Goal: Download file/media

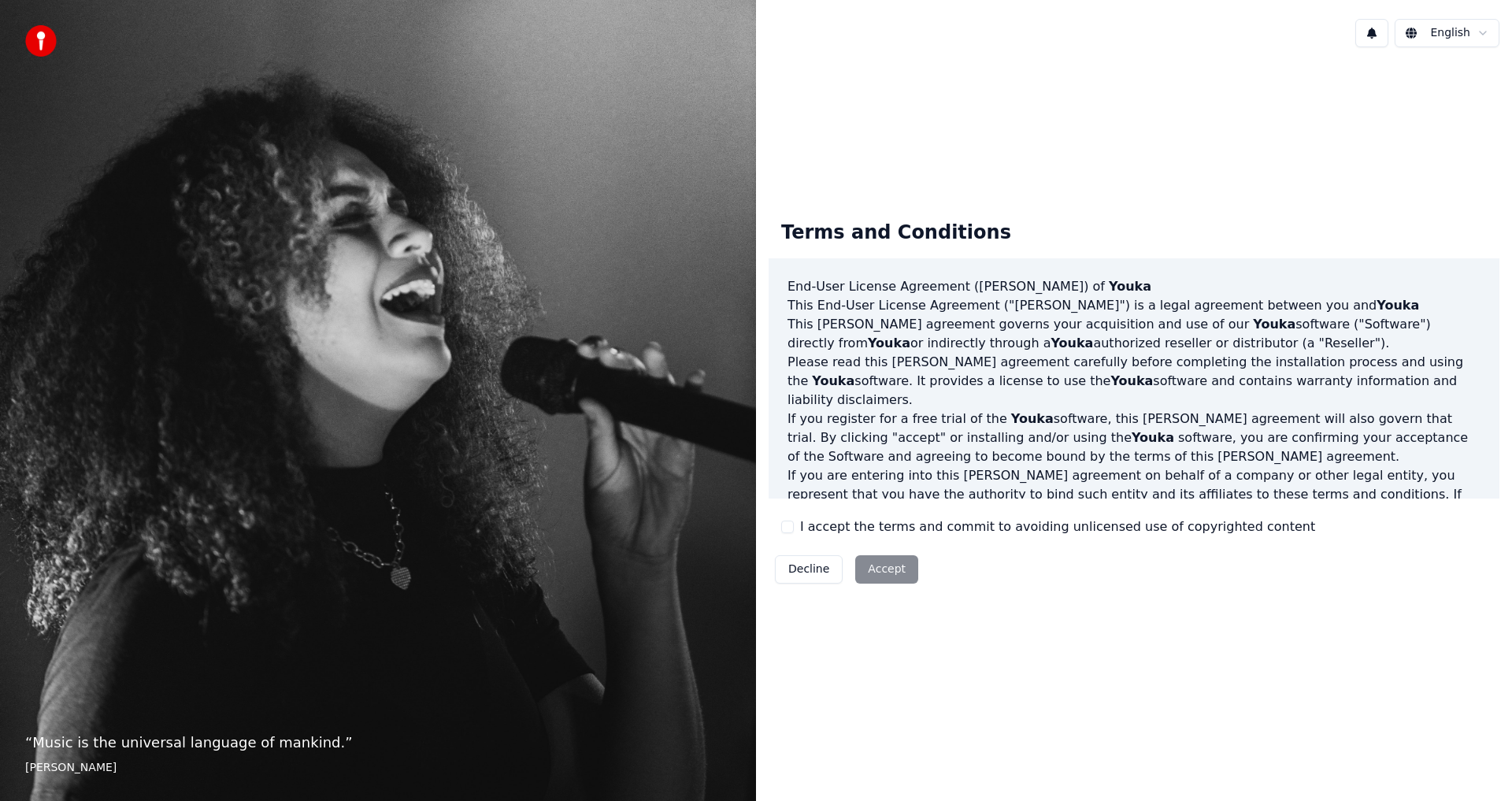
click at [784, 528] on button "I accept the terms and commit to avoiding unlicensed use of copyrighted content" at bounding box center [788, 527] width 13 height 13
click at [867, 561] on button "Accept" at bounding box center [887, 569] width 63 height 28
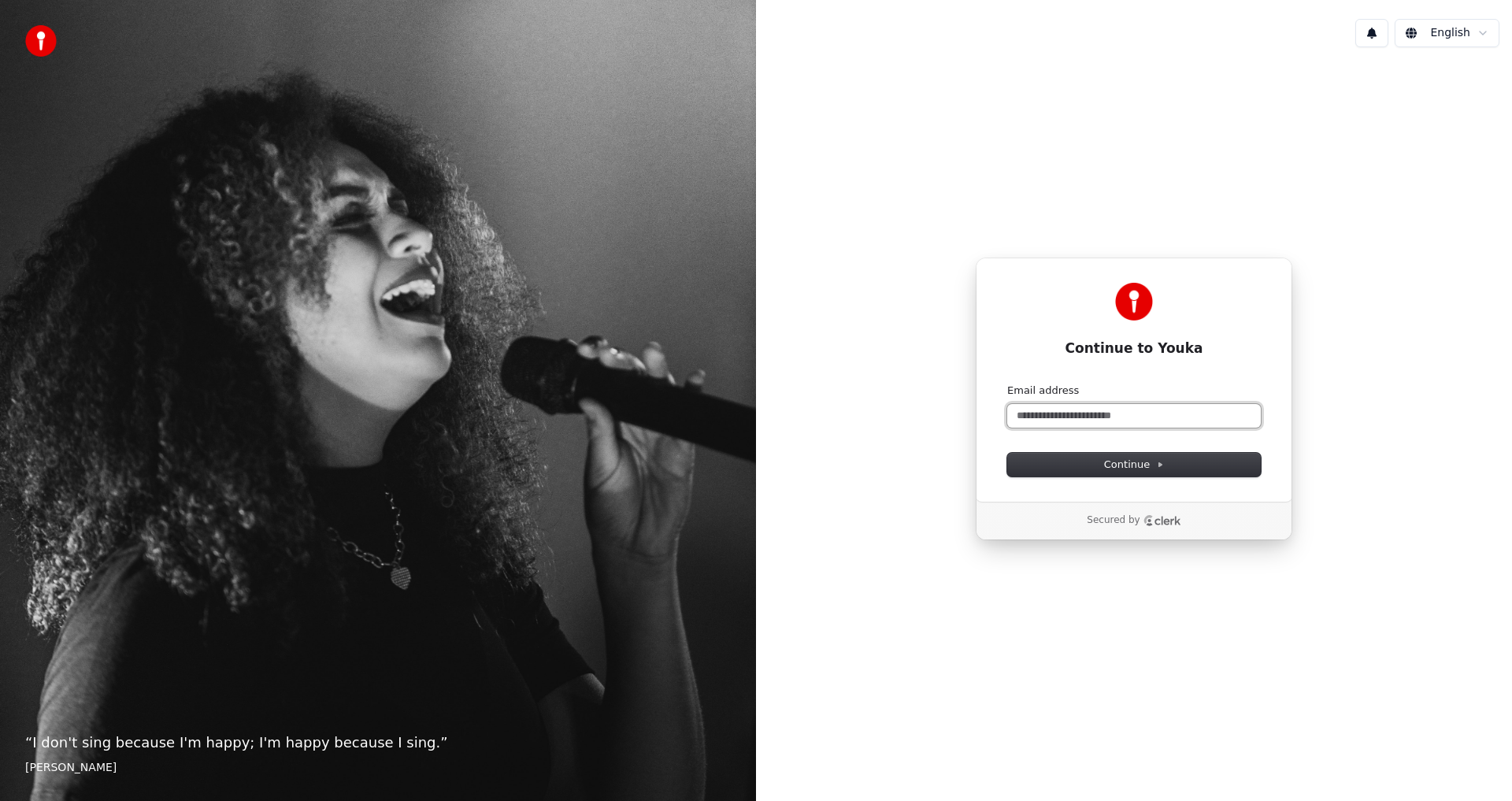
click at [1110, 409] on input "Email address" at bounding box center [1134, 415] width 254 height 24
click at [1007, 383] on button "submit" at bounding box center [1007, 383] width 0 height 0
type input "**********"
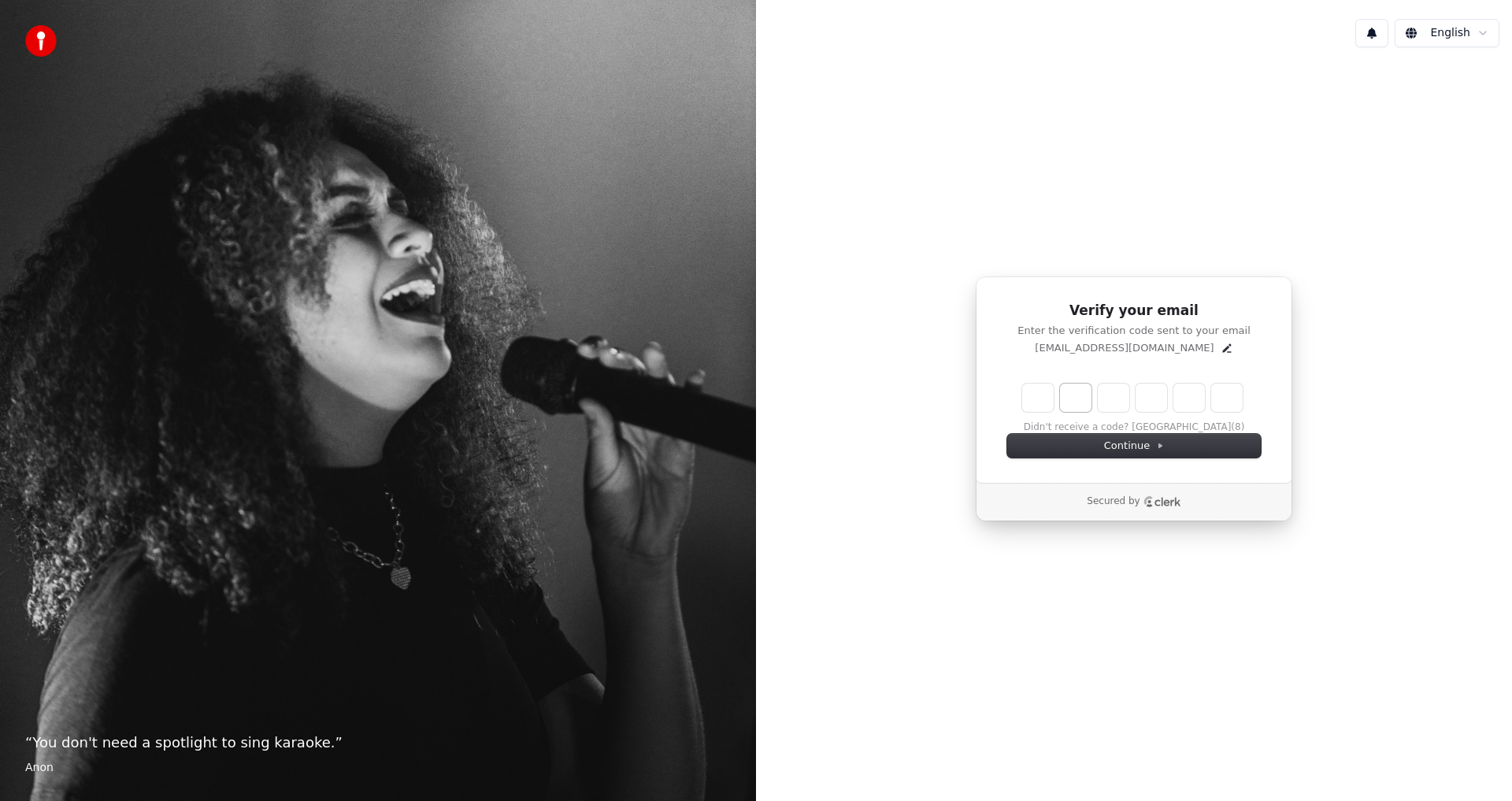
type input "******"
type input "*"
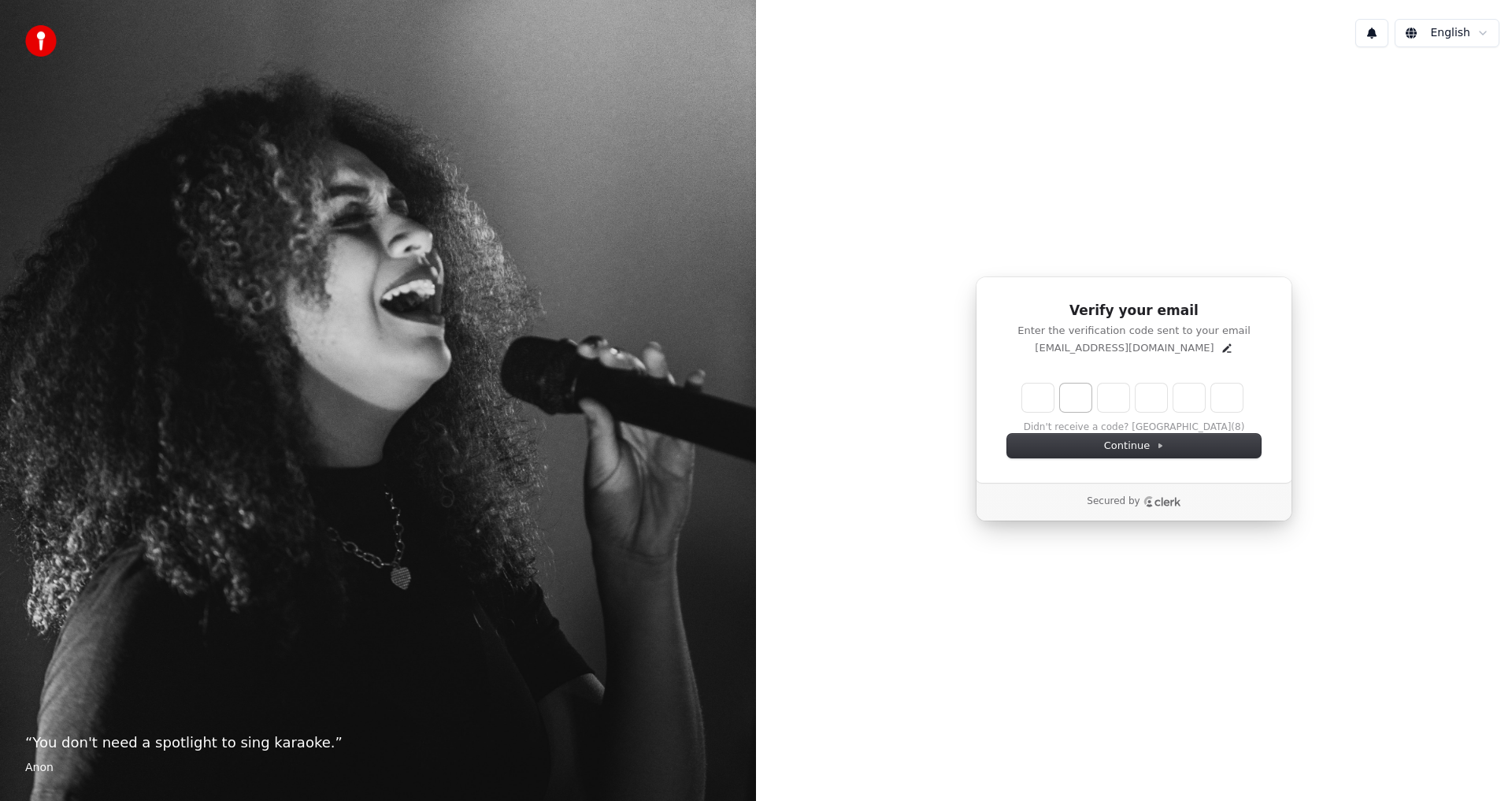
type input "*"
click at [1089, 443] on div "Continue" at bounding box center [1134, 445] width 254 height 24
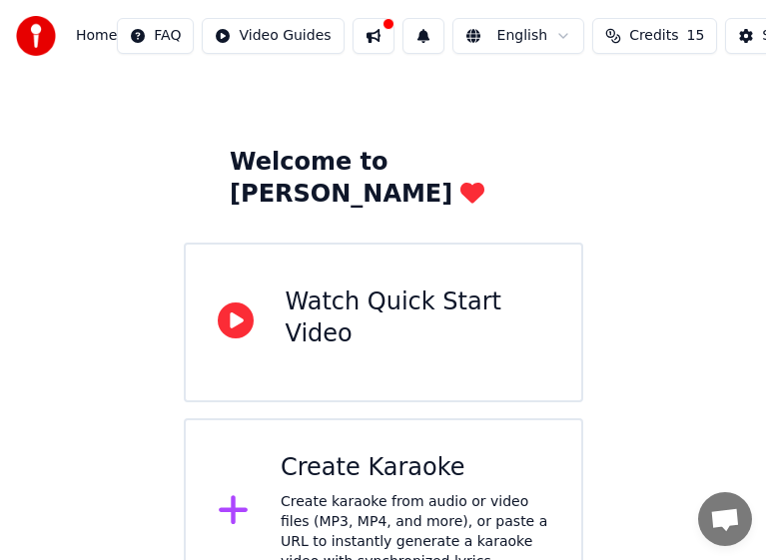
scroll to position [59, 0]
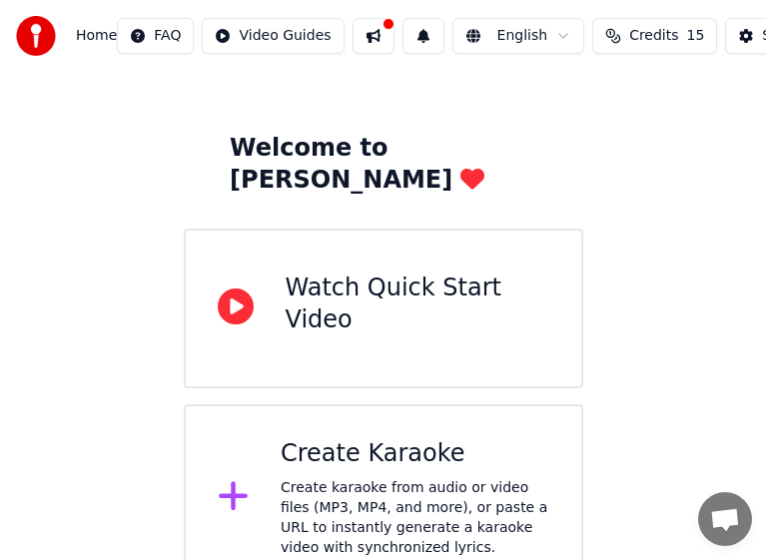
click at [450, 303] on div "Watch Quick Start Video" at bounding box center [418, 305] width 264 height 64
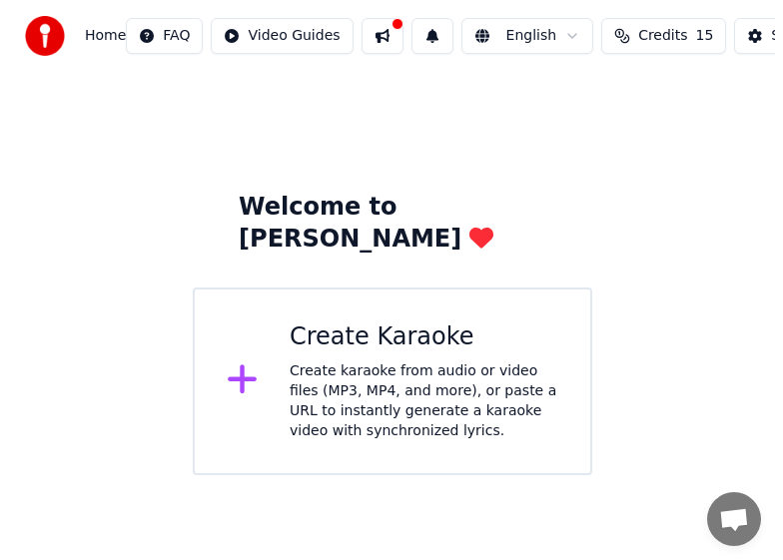
scroll to position [0, 0]
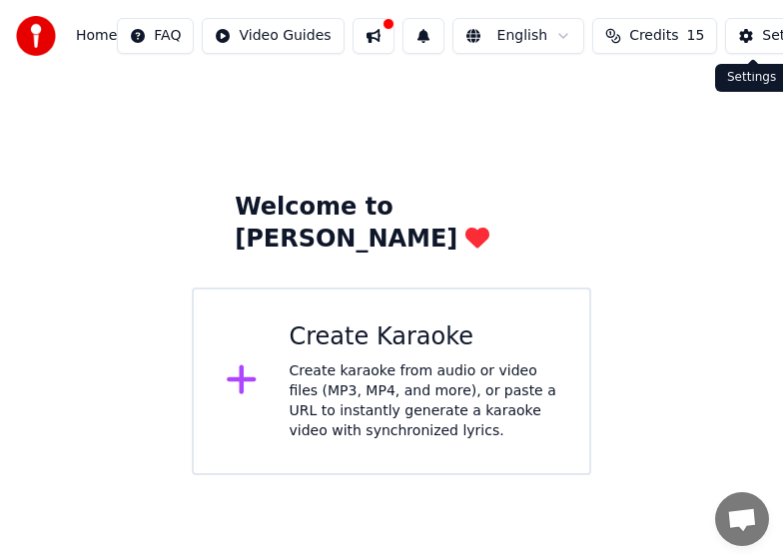
click at [762, 32] on div "Settings" at bounding box center [790, 36] width 57 height 20
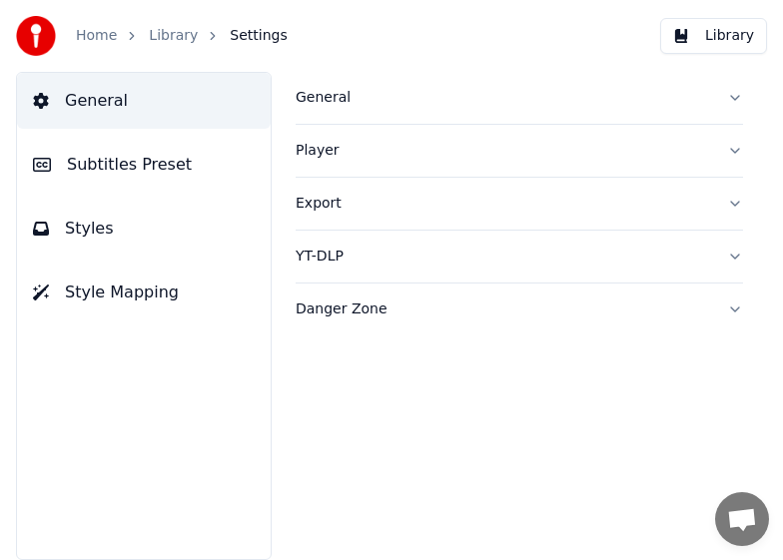
click at [90, 38] on link "Home" at bounding box center [96, 36] width 41 height 20
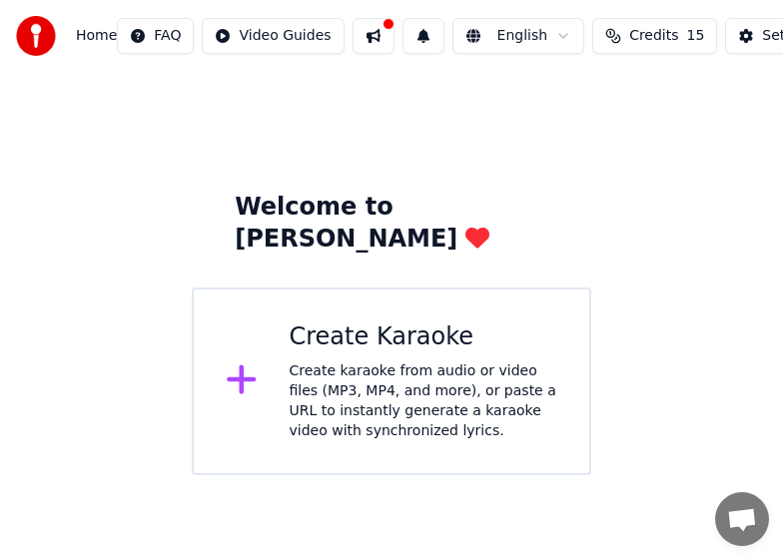
click at [97, 40] on span "Home" at bounding box center [96, 36] width 41 height 20
click at [336, 362] on div "Create karaoke from audio or video files (MP3, MP4, and more), or paste a URL t…" at bounding box center [424, 402] width 269 height 80
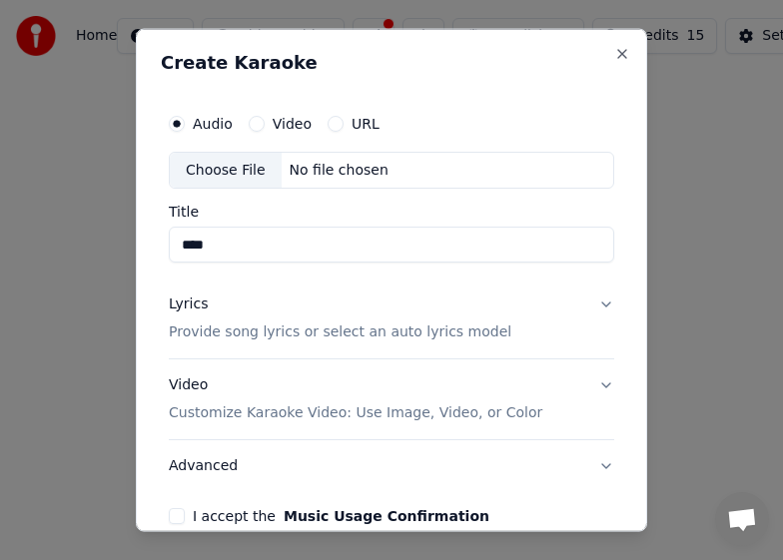
type input "****"
click at [328, 124] on button "URL" at bounding box center [336, 123] width 16 height 16
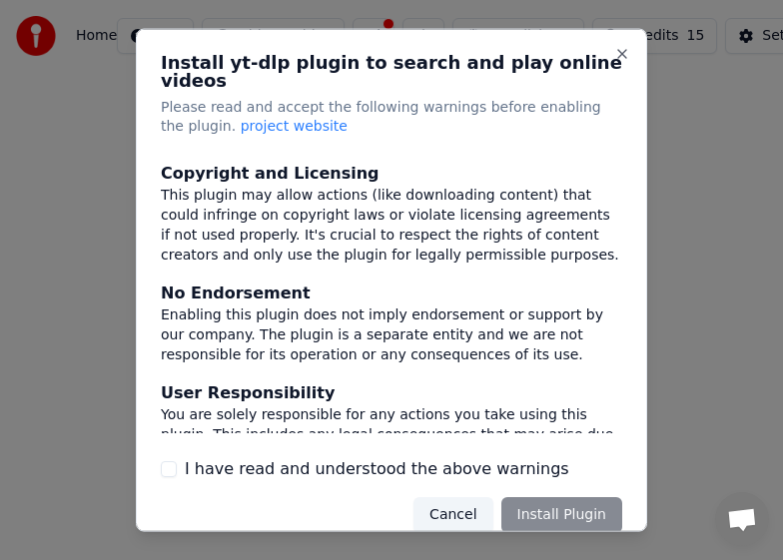
scroll to position [303, 0]
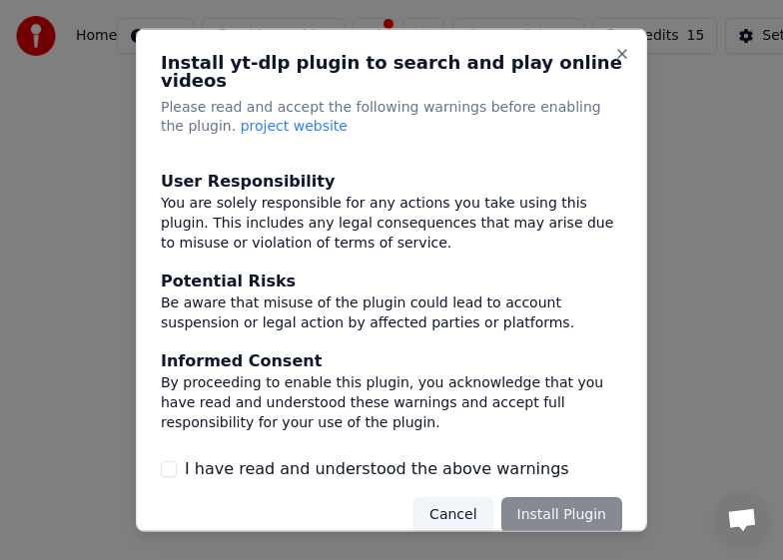
click at [547, 510] on div "Cancel Install Plugin" at bounding box center [517, 515] width 209 height 36
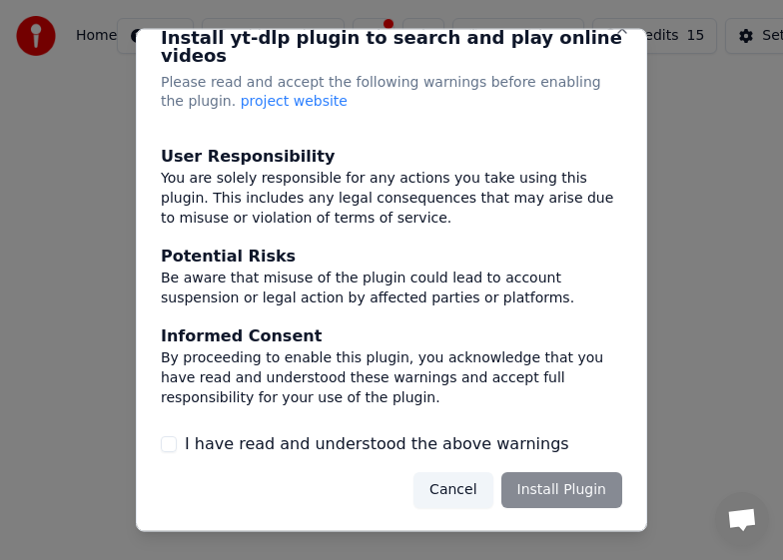
click at [536, 486] on div "Cancel Install Plugin" at bounding box center [517, 490] width 209 height 36
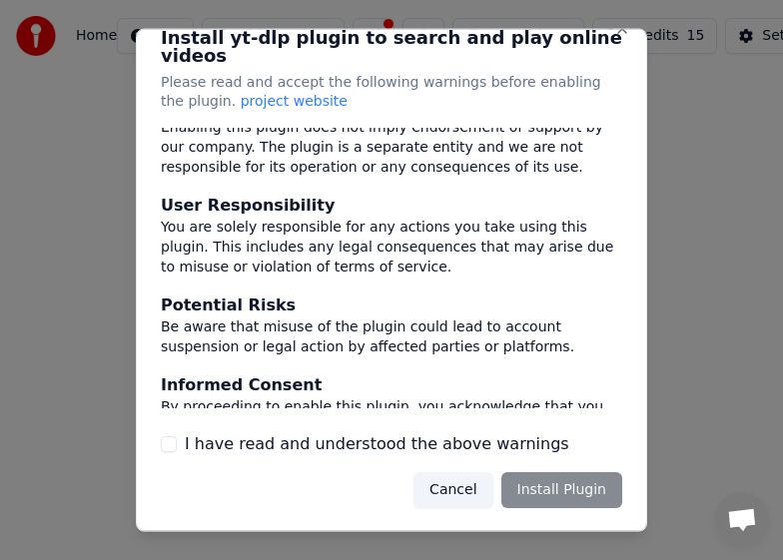
scroll to position [303, 0]
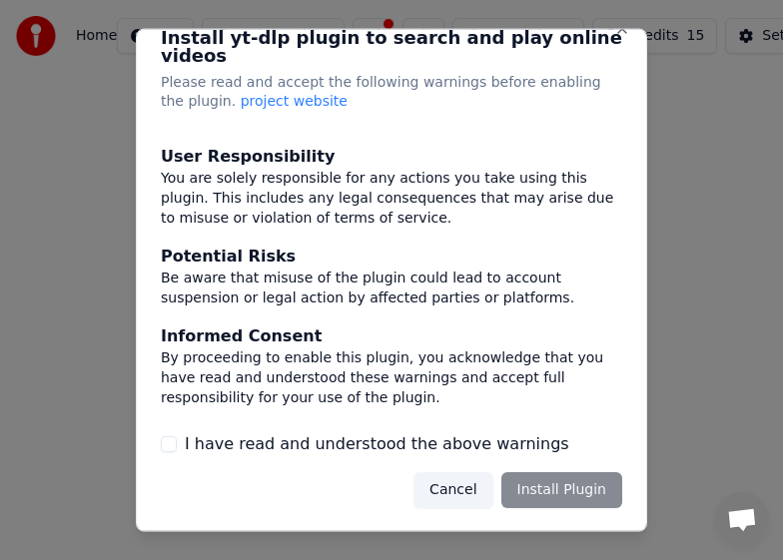
click at [173, 444] on button "I have read and understood the above warnings" at bounding box center [169, 444] width 16 height 16
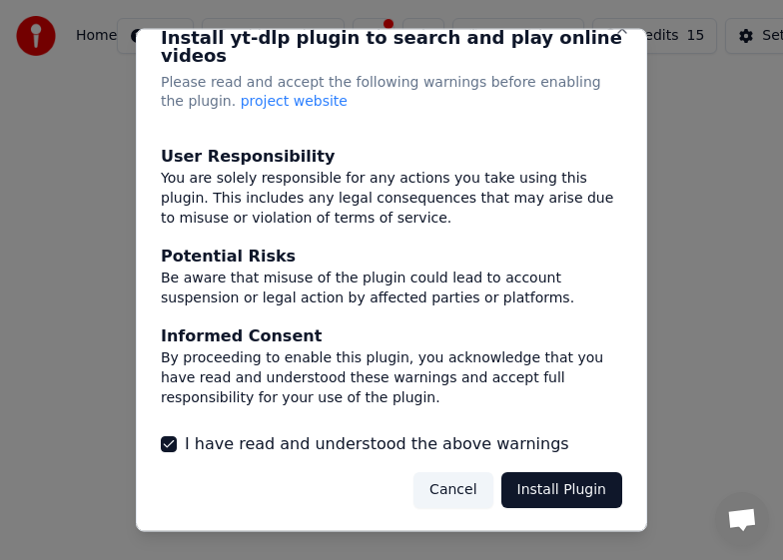
click at [537, 500] on button "Install Plugin" at bounding box center [561, 490] width 121 height 36
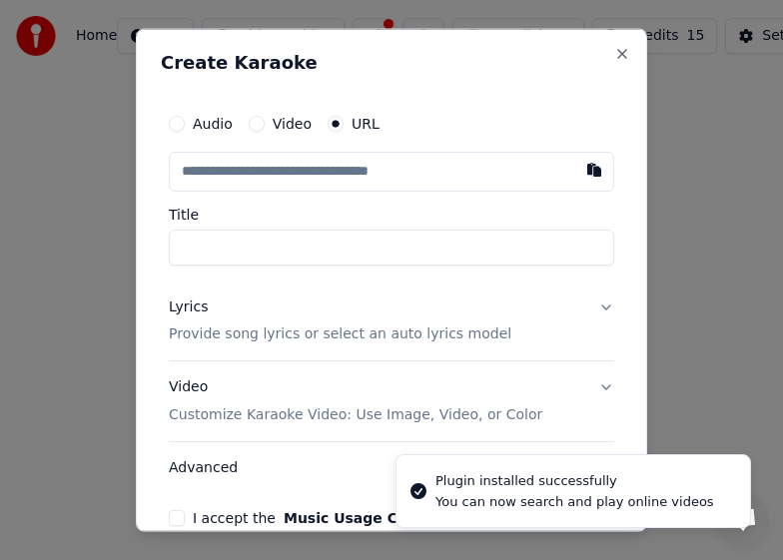
click at [335, 261] on input "Title" at bounding box center [391, 247] width 445 height 36
click at [335, 176] on input "text" at bounding box center [391, 171] width 445 height 40
paste input "**********"
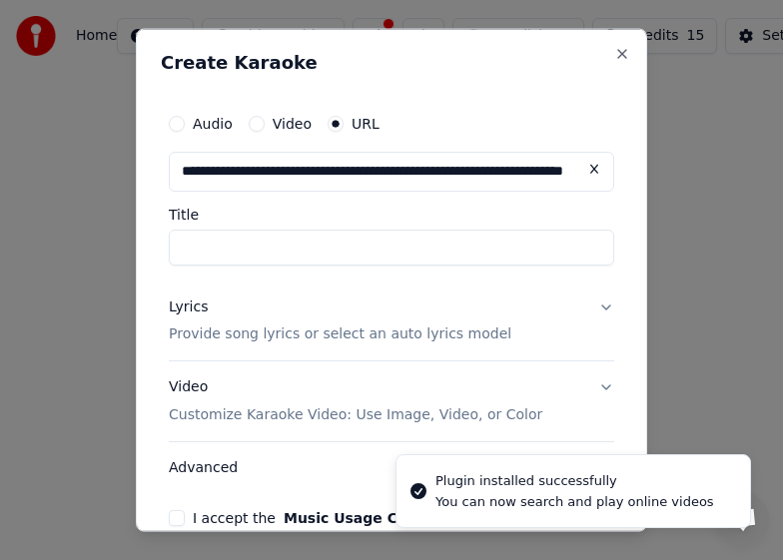
scroll to position [0, 164]
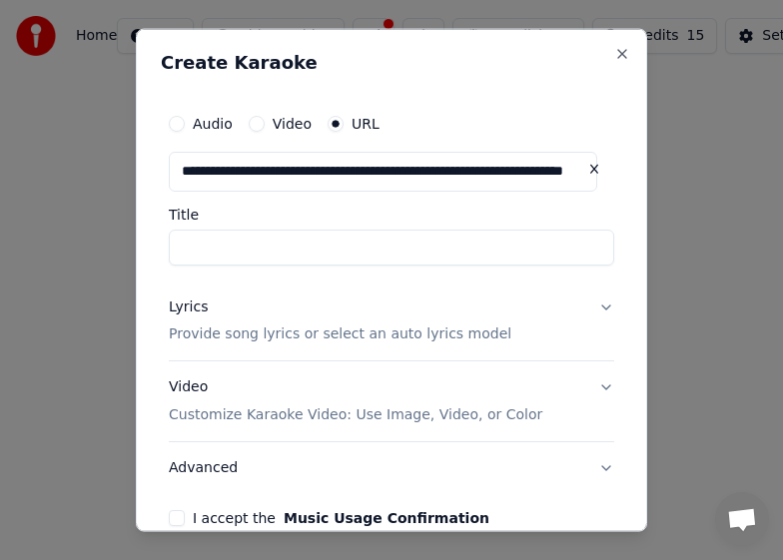
type input "**********"
click at [294, 252] on input "**********" at bounding box center [391, 247] width 445 height 36
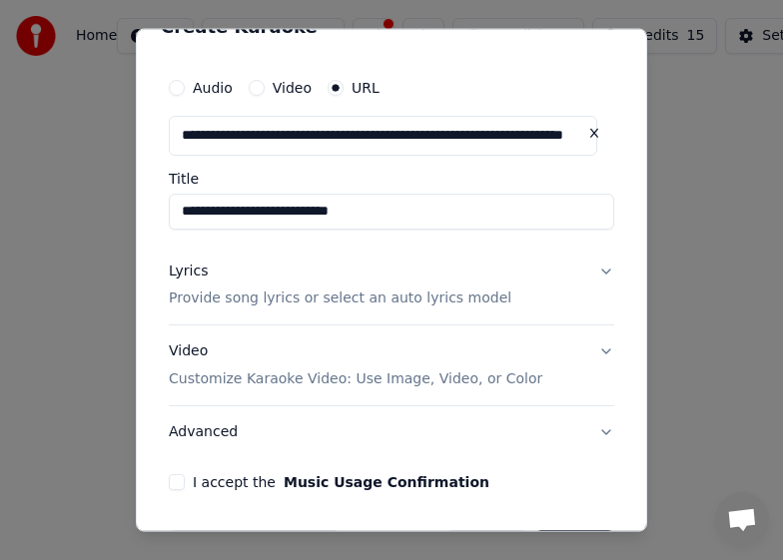
scroll to position [100, 0]
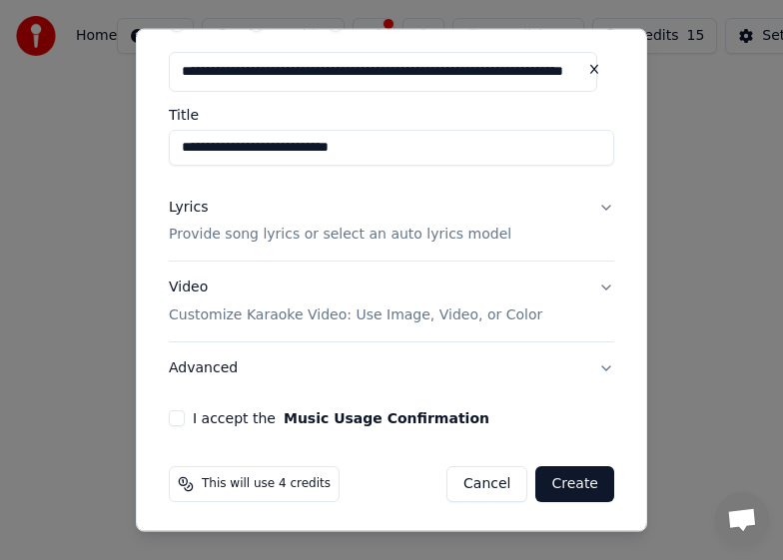
click at [583, 211] on button "Lyrics Provide song lyrics or select an auto lyrics model" at bounding box center [391, 221] width 445 height 80
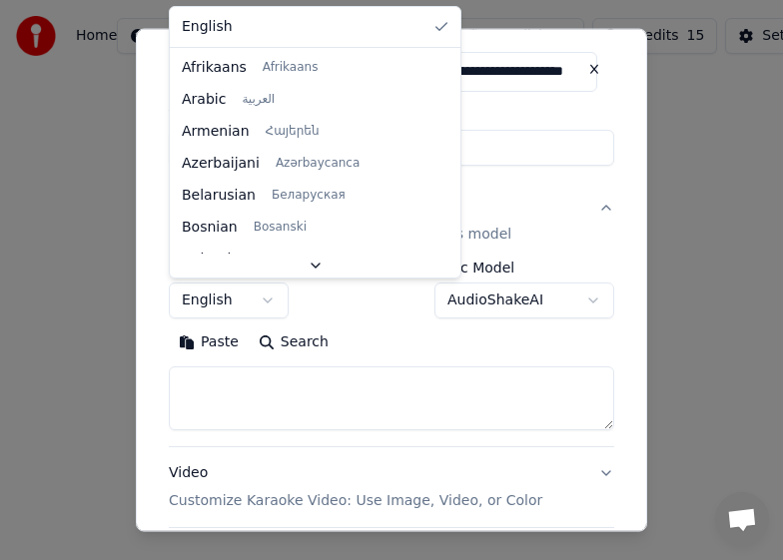
click at [268, 296] on body "**********" at bounding box center [391, 237] width 783 height 475
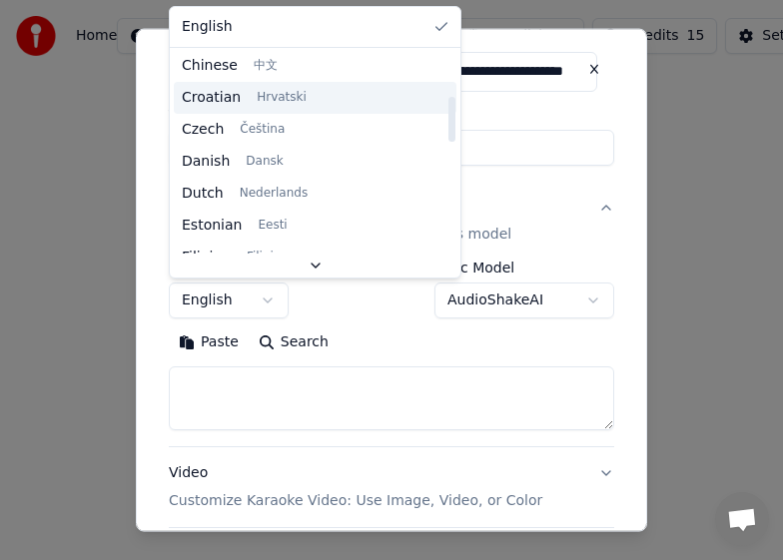
scroll to position [399, 0]
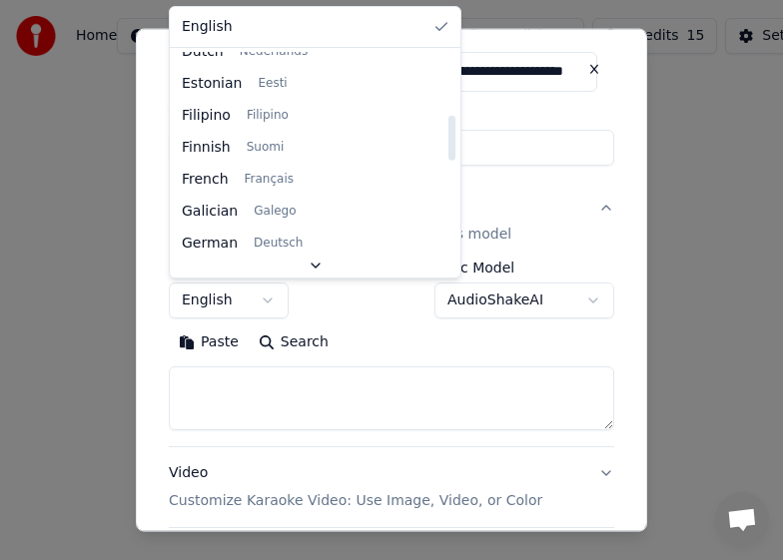
click at [255, 293] on body "**********" at bounding box center [391, 237] width 783 height 475
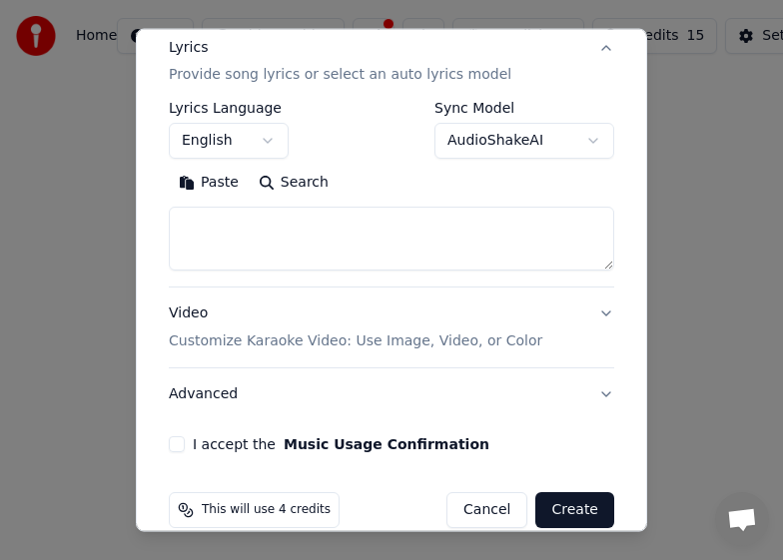
scroll to position [289, 0]
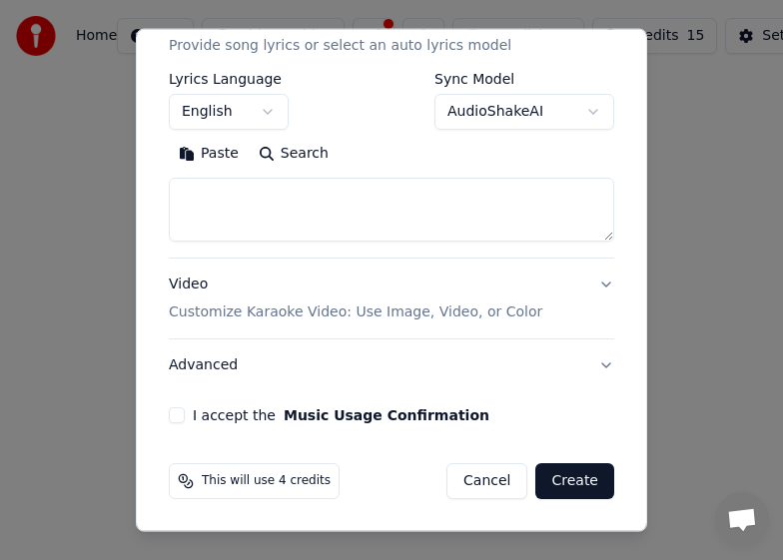
click at [561, 481] on button "Create" at bounding box center [574, 481] width 79 height 36
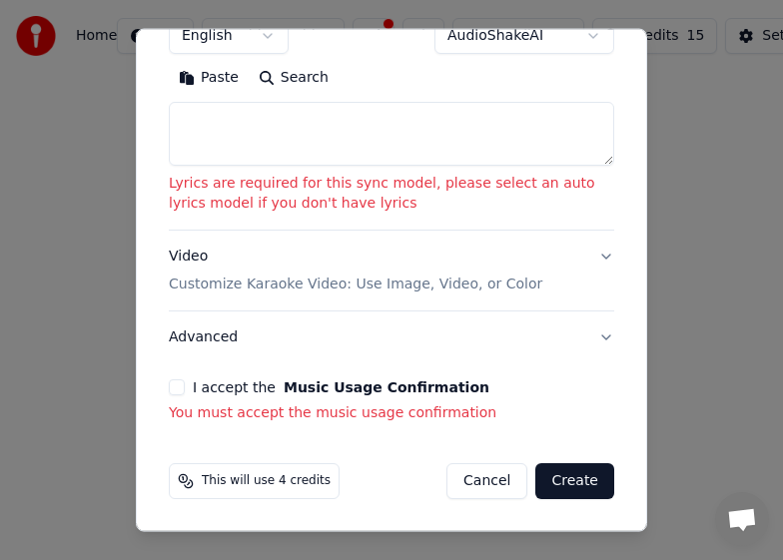
click at [172, 388] on button "I accept the Music Usage Confirmation" at bounding box center [177, 388] width 16 height 16
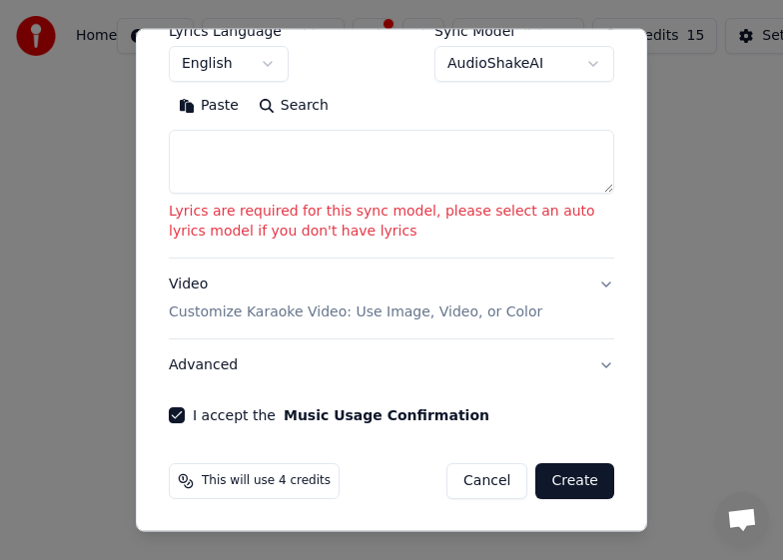
scroll to position [337, 0]
click at [564, 486] on button "Create" at bounding box center [574, 481] width 79 height 36
click at [329, 163] on textarea at bounding box center [391, 162] width 445 height 64
click at [259, 151] on textarea at bounding box center [391, 162] width 445 height 64
paste textarea "**********"
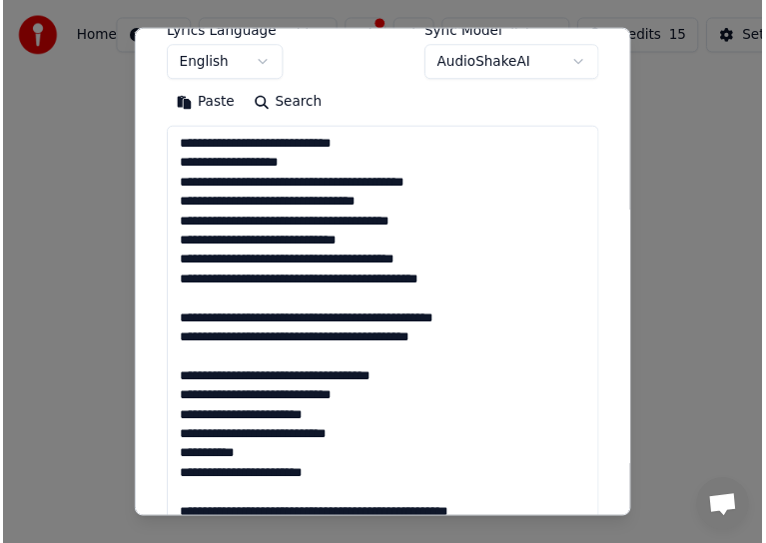
scroll to position [289, 0]
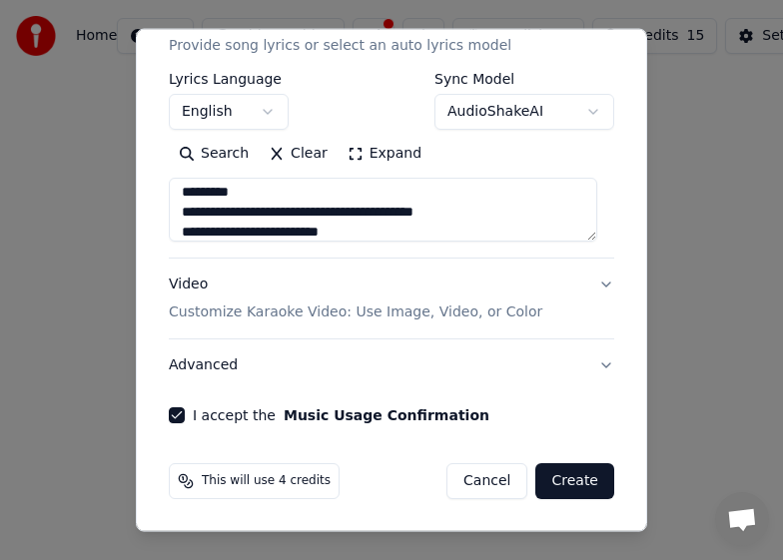
type textarea "**********"
click at [562, 478] on button "Create" at bounding box center [574, 481] width 79 height 36
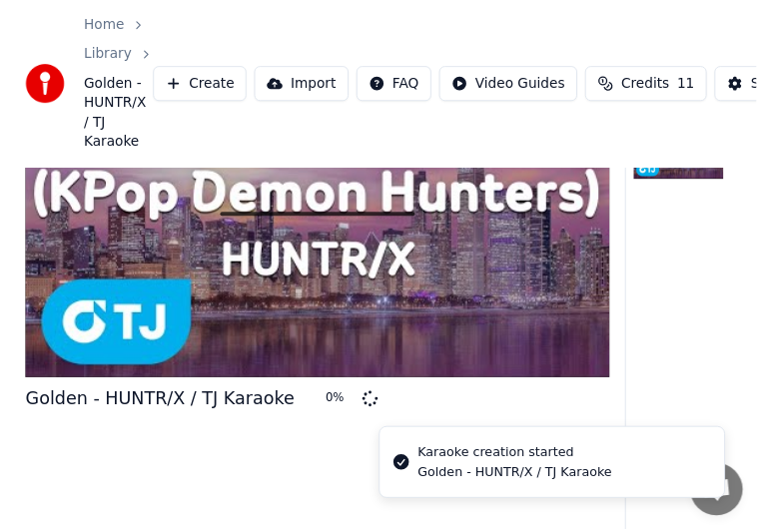
scroll to position [153, 0]
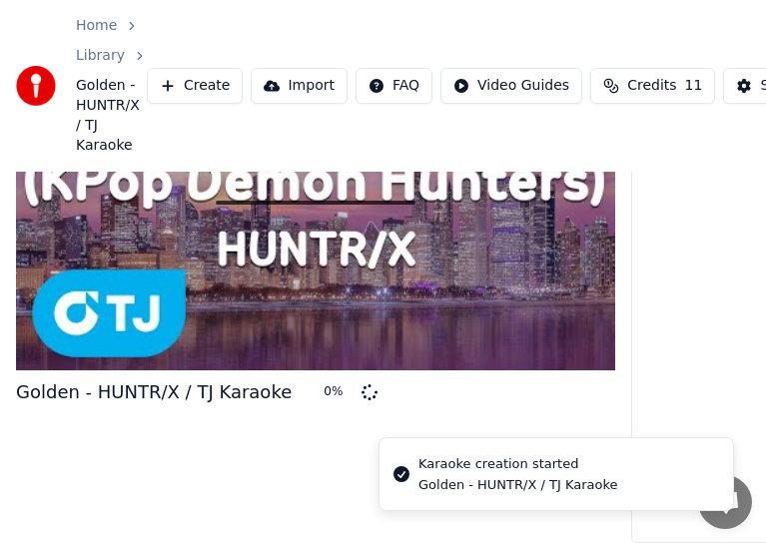
drag, startPoint x: 559, startPoint y: 3, endPoint x: 469, endPoint y: -14, distance: 91.5
click at [469, 0] on html "Home Library Golden - HUNTR/X / TJ Karaoke Create Import FAQ Video Guides Credi…" at bounding box center [383, 133] width 766 height 543
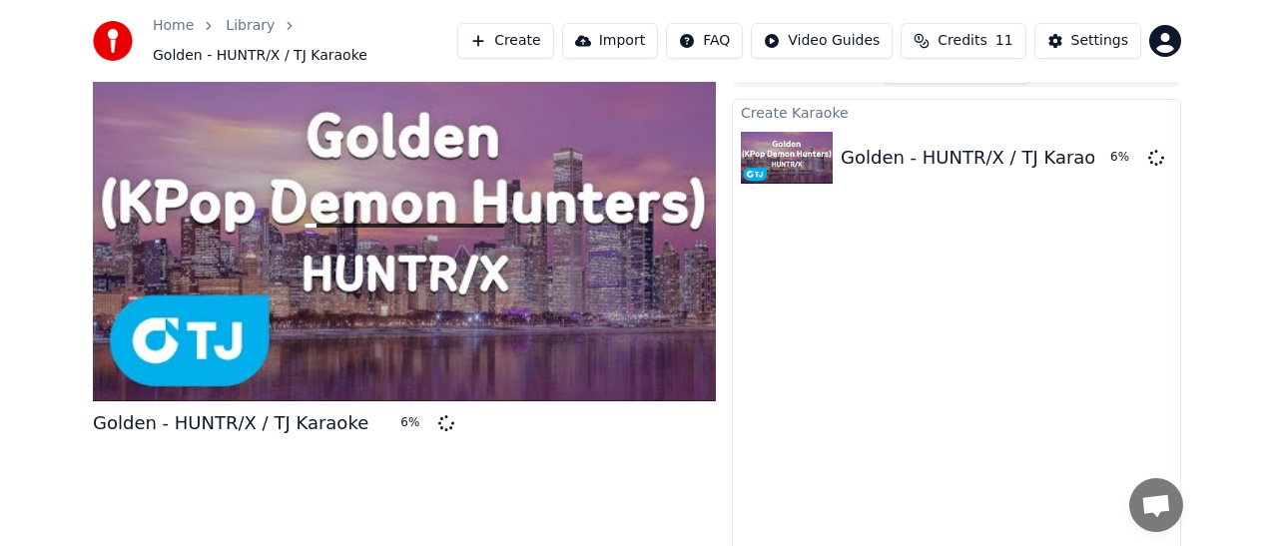
scroll to position [0, 0]
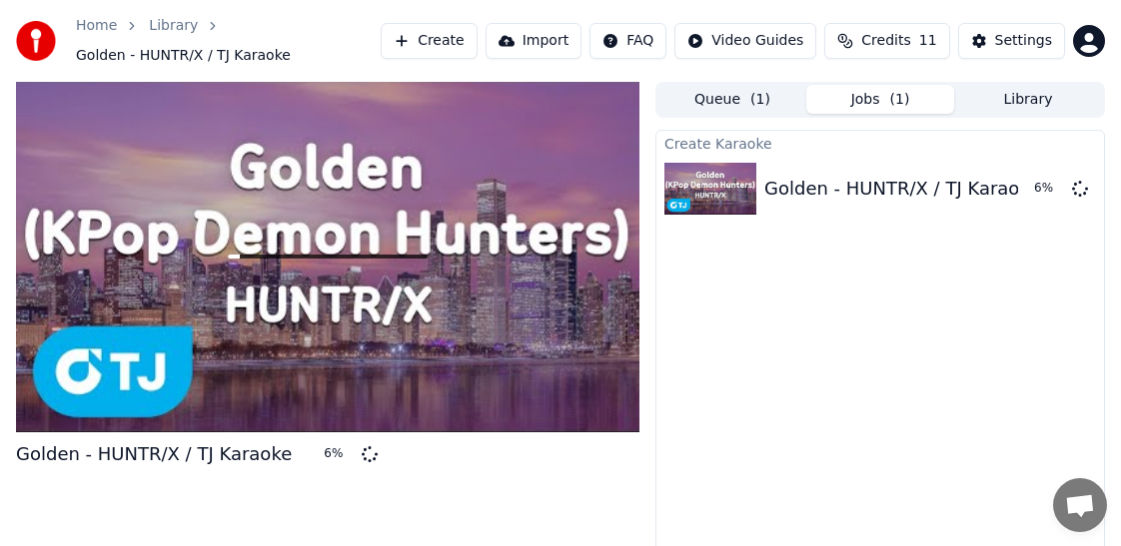
click at [116, 345] on div at bounding box center [327, 257] width 623 height 351
click at [335, 245] on div at bounding box center [327, 257] width 623 height 351
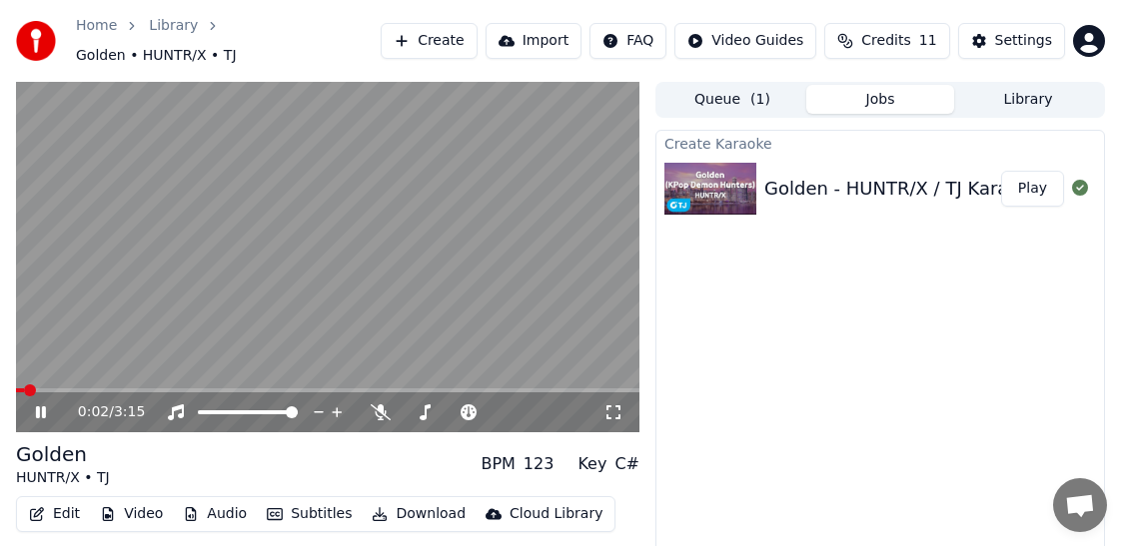
click at [41, 404] on icon at bounding box center [55, 412] width 46 height 16
drag, startPoint x: 377, startPoint y: -2, endPoint x: 411, endPoint y: -102, distance: 105.8
click at [411, 0] on html "Home Library Golden • HUNTR/X • TJ Create Import FAQ Video Guides Credits 11 Se…" at bounding box center [560, 273] width 1121 height 546
click at [38, 411] on div "0:02 / 3:15" at bounding box center [327, 412] width 607 height 20
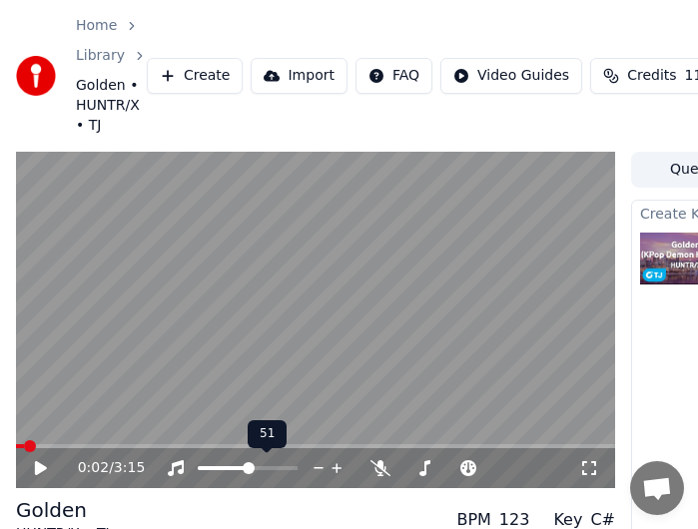
click at [249, 467] on span at bounding box center [249, 468] width 12 height 12
drag, startPoint x: 550, startPoint y: -83, endPoint x: 621, endPoint y: -153, distance: 99.6
click at [621, 0] on html "Home Library Golden • HUNTR/X • TJ Create Import FAQ Video Guides Credits 11 Se…" at bounding box center [349, 264] width 698 height 529
drag, startPoint x: 379, startPoint y: 4, endPoint x: 561, endPoint y: -109, distance: 214.8
click at [561, 0] on html "Home Library Golden • HUNTR/X • TJ Create Import FAQ Video Guides Credits 11 Se…" at bounding box center [349, 264] width 698 height 529
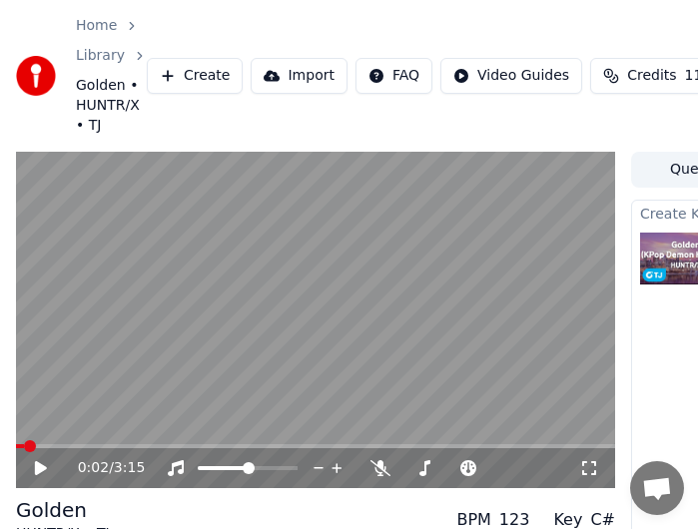
click at [35, 465] on icon at bounding box center [41, 468] width 12 height 14
click at [38, 474] on icon at bounding box center [41, 468] width 10 height 12
click at [318, 418] on video at bounding box center [315, 321] width 599 height 338
click at [314, 468] on icon at bounding box center [319, 468] width 19 height 20
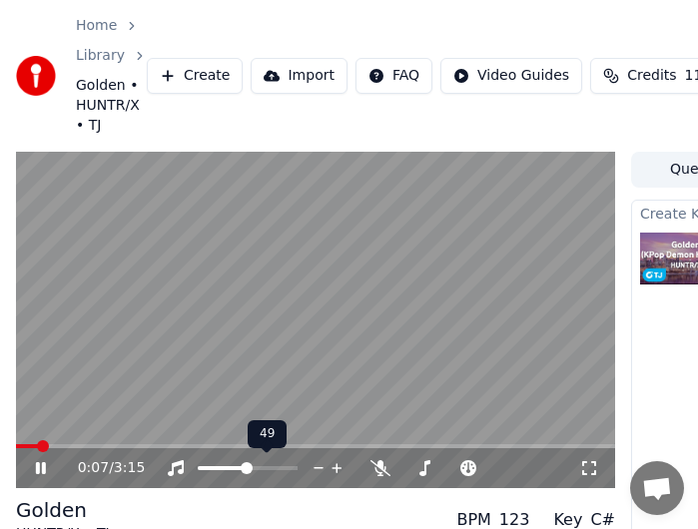
click at [316, 468] on icon at bounding box center [319, 469] width 10 height 2
click at [318, 468] on icon at bounding box center [319, 469] width 10 height 2
click at [319, 468] on icon at bounding box center [319, 469] width 10 height 2
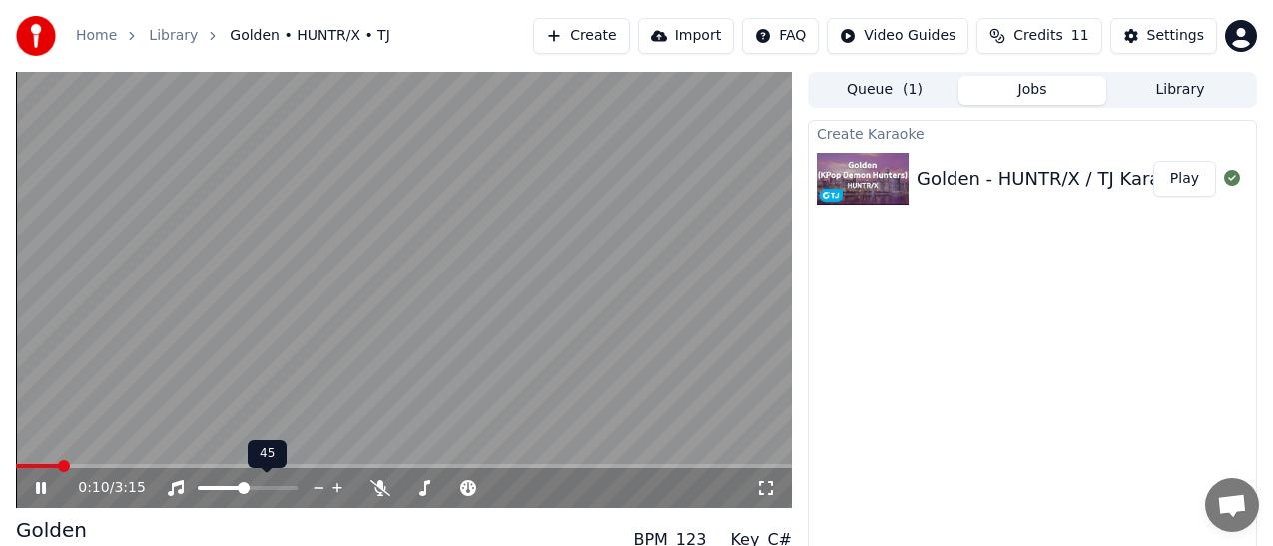
click at [317, 482] on icon at bounding box center [319, 488] width 19 height 20
click at [516, 493] on icon at bounding box center [523, 488] width 19 height 20
click at [520, 491] on icon at bounding box center [523, 488] width 19 height 20
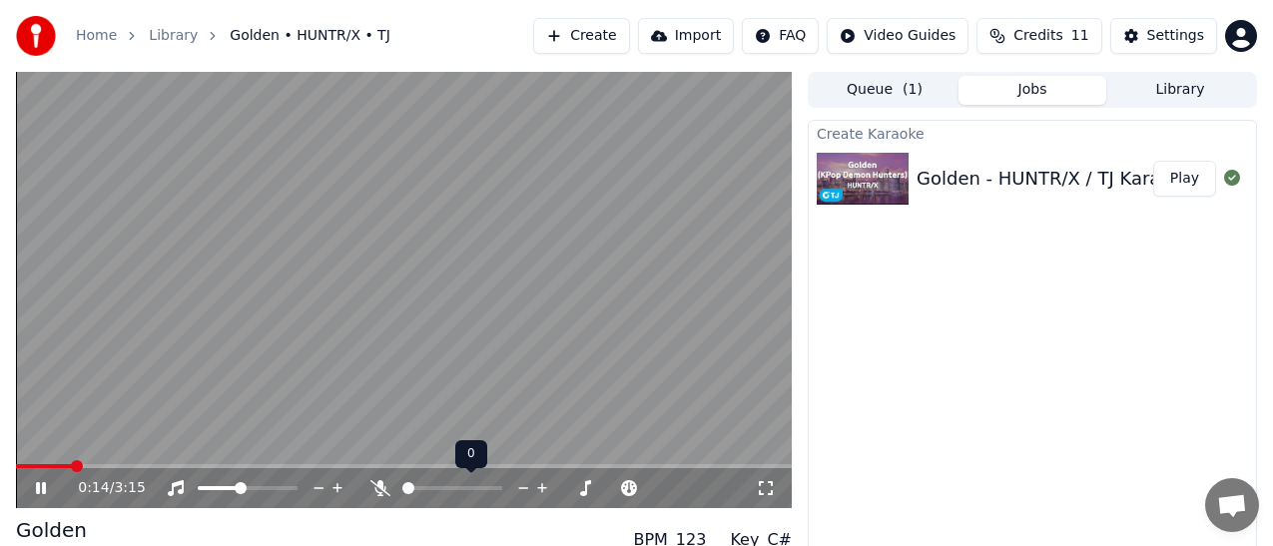
click at [520, 491] on icon at bounding box center [523, 488] width 19 height 20
click at [502, 494] on span at bounding box center [496, 488] width 12 height 12
click at [409, 487] on span at bounding box center [415, 488] width 12 height 12
click at [477, 488] on span at bounding box center [482, 488] width 12 height 12
click at [500, 491] on span at bounding box center [496, 488] width 12 height 12
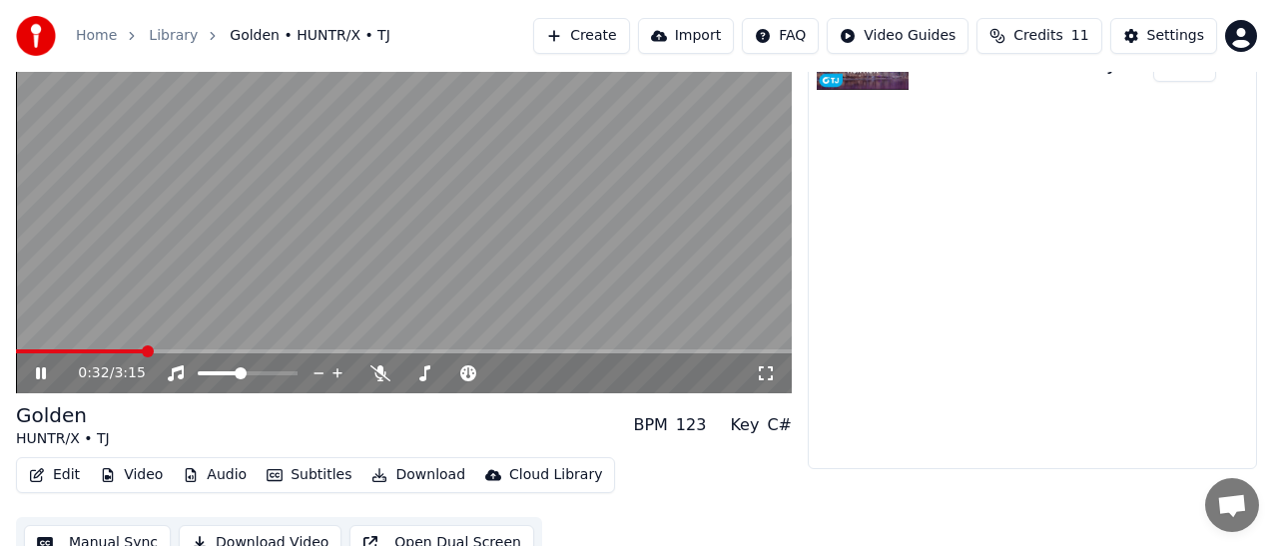
scroll to position [138, 0]
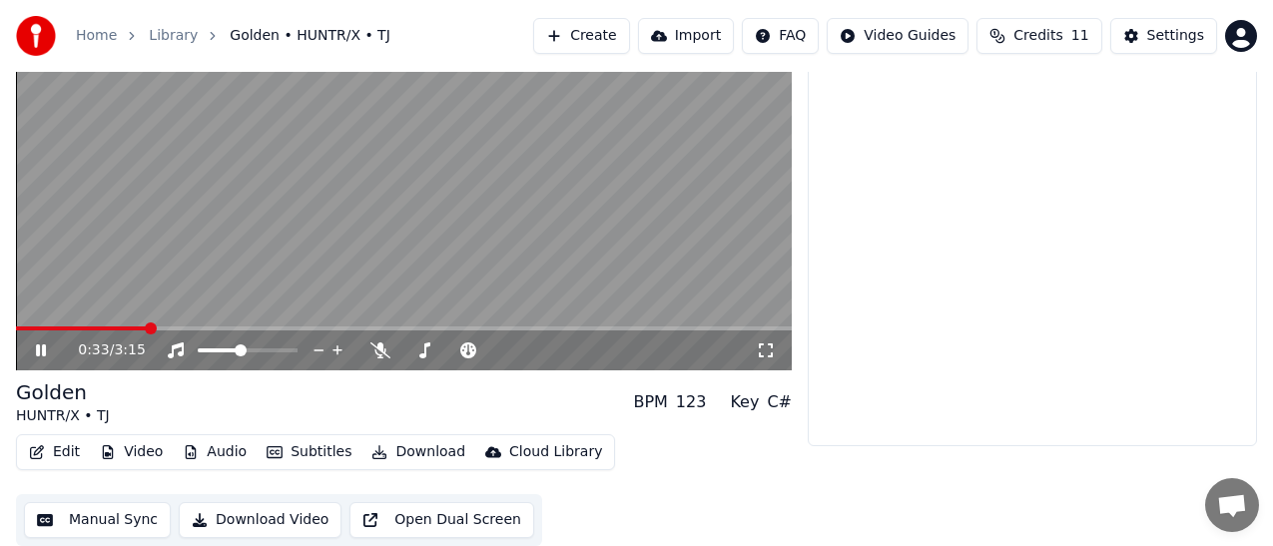
click at [408, 454] on button "Download" at bounding box center [419, 452] width 110 height 28
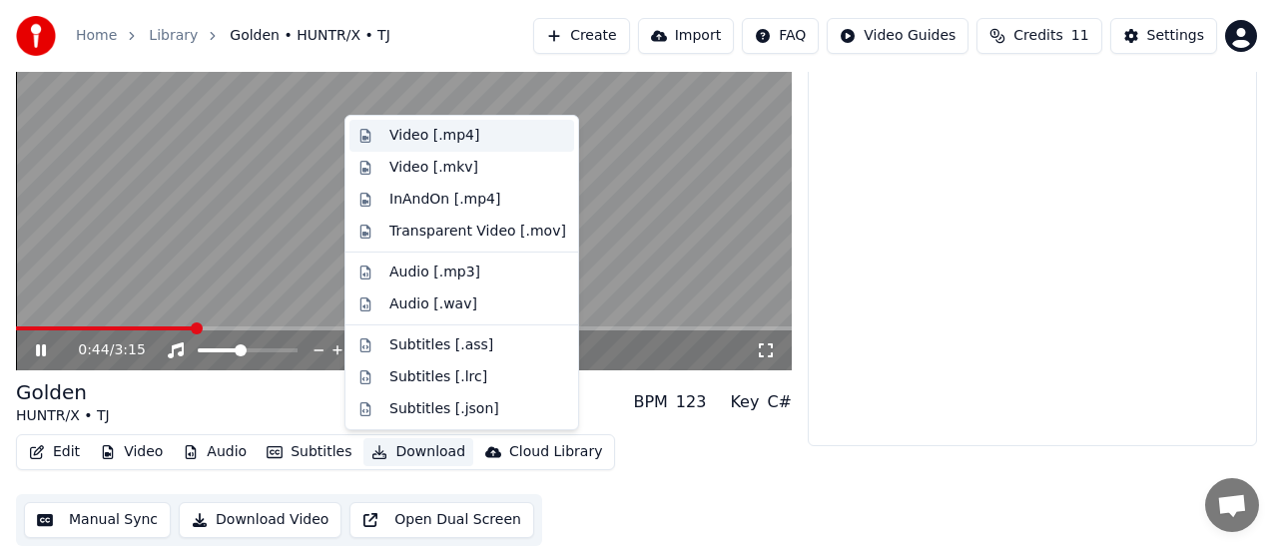
click at [459, 137] on div "Video [.mp4]" at bounding box center [435, 136] width 90 height 20
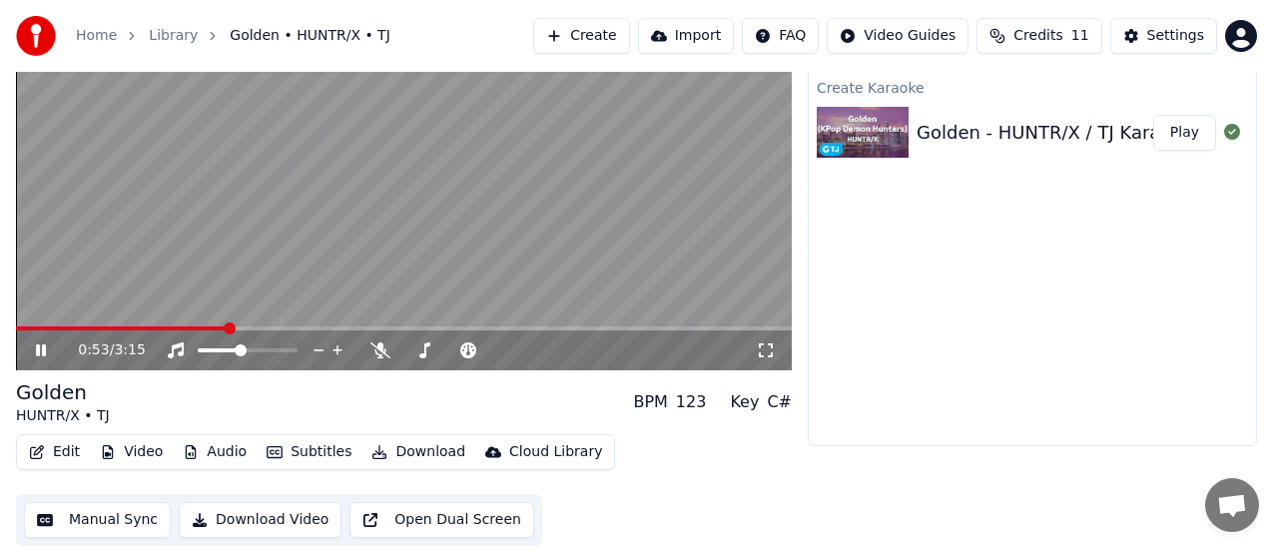
click at [474, 1] on div "Home Library Golden • HUNTR/X • TJ Create Import FAQ Video Guides Credits 11 Se…" at bounding box center [636, 36] width 1273 height 72
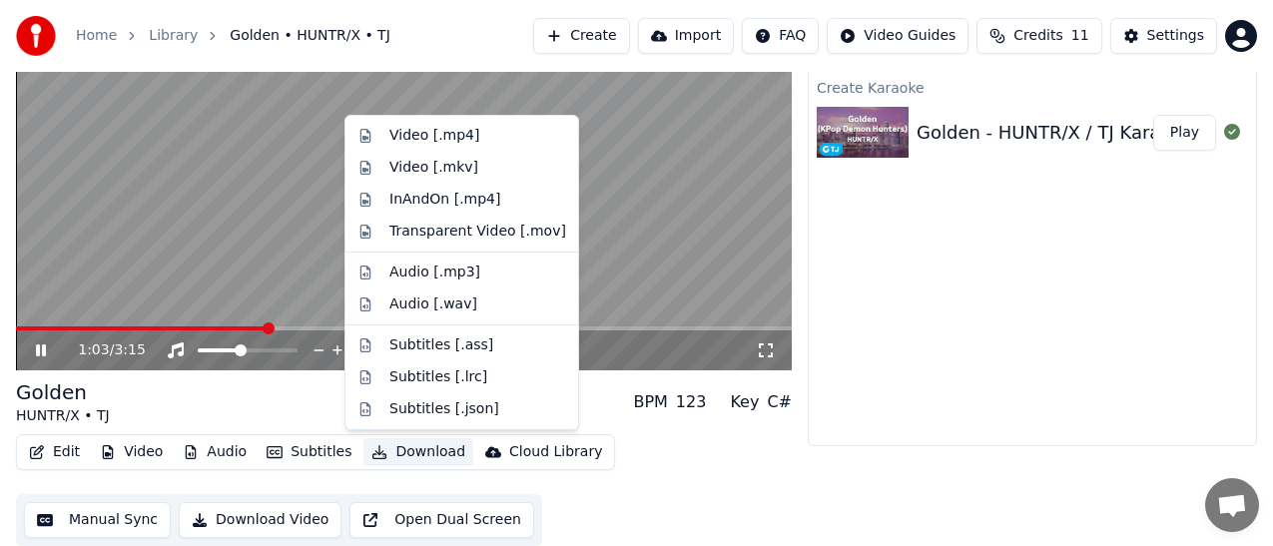
click at [391, 453] on button "Download" at bounding box center [419, 452] width 110 height 28
click at [424, 142] on div "Video [.mp4]" at bounding box center [435, 136] width 90 height 20
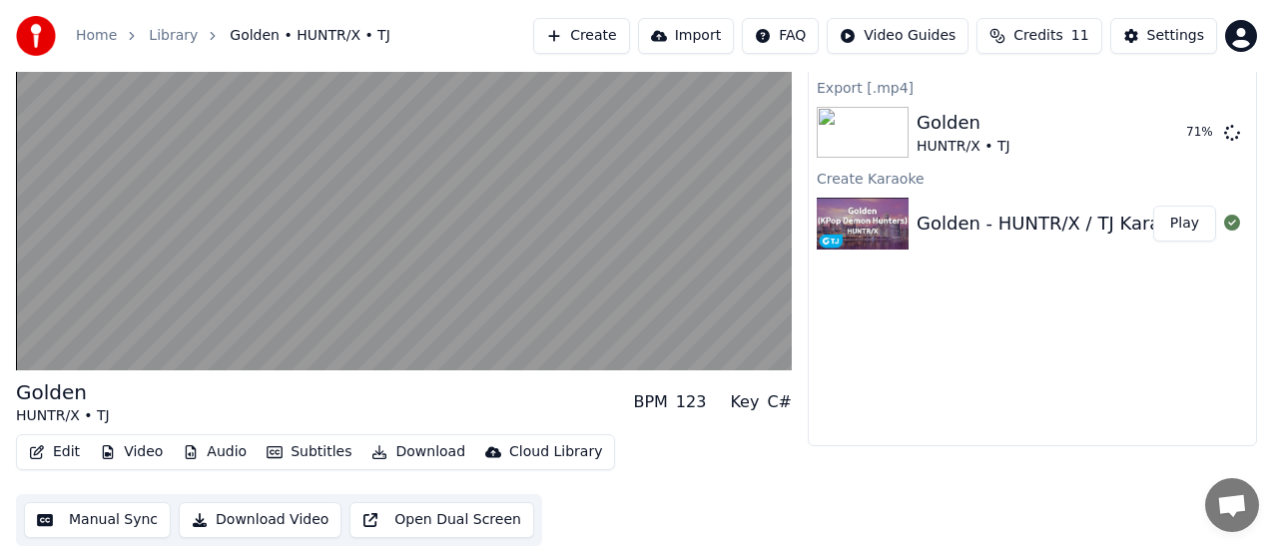
click at [186, 406] on div "Golden HUNTR/X • TJ BPM 123 Key C#" at bounding box center [404, 403] width 776 height 48
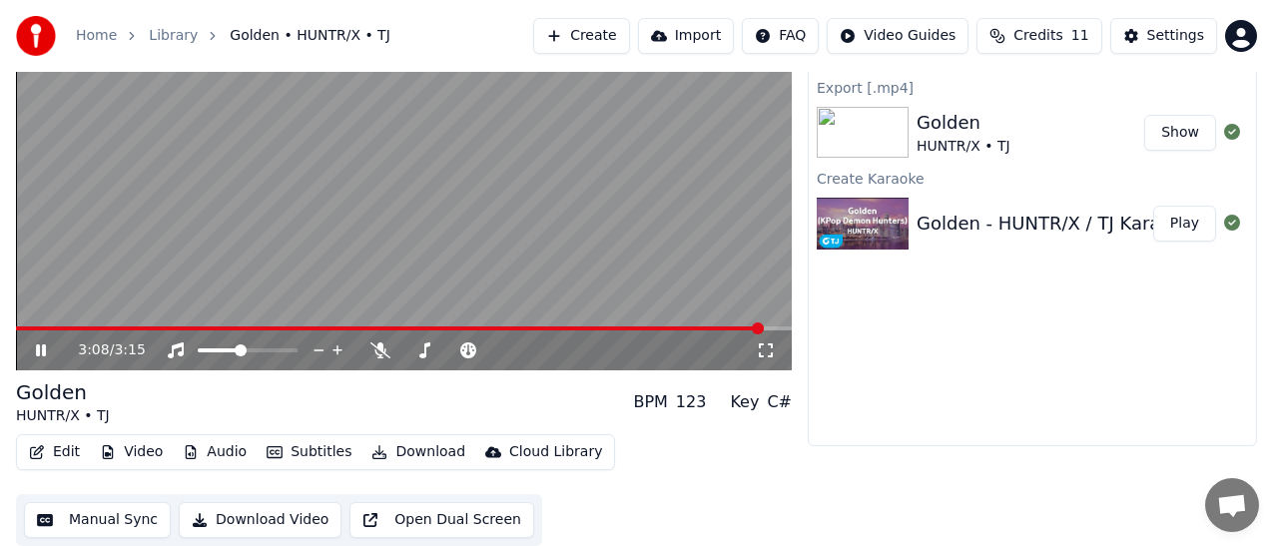
click at [442, 217] on video at bounding box center [404, 152] width 776 height 436
